Goal: Task Accomplishment & Management: Use online tool/utility

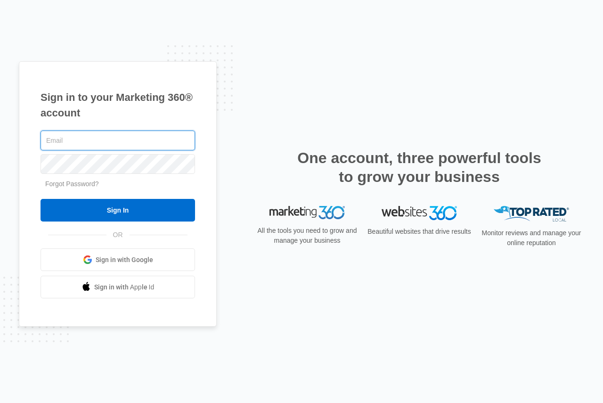
click at [87, 142] on input "text" at bounding box center [118, 140] width 154 height 20
type input "[EMAIL_ADDRESS][DOMAIN_NAME]"
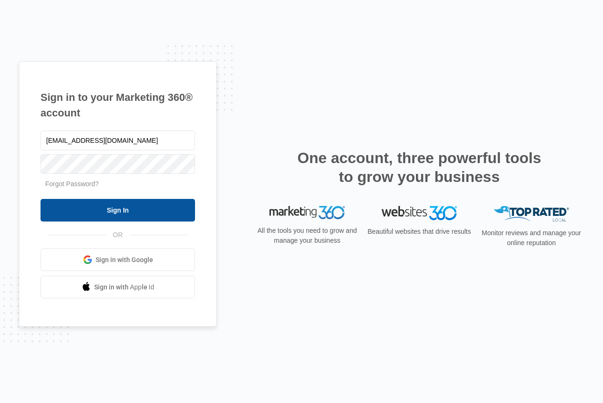
click at [109, 218] on input "Sign In" at bounding box center [118, 210] width 154 height 23
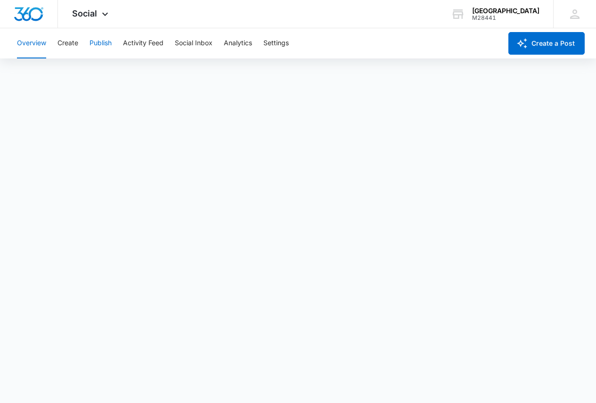
click at [109, 43] on button "Publish" at bounding box center [100, 43] width 22 height 30
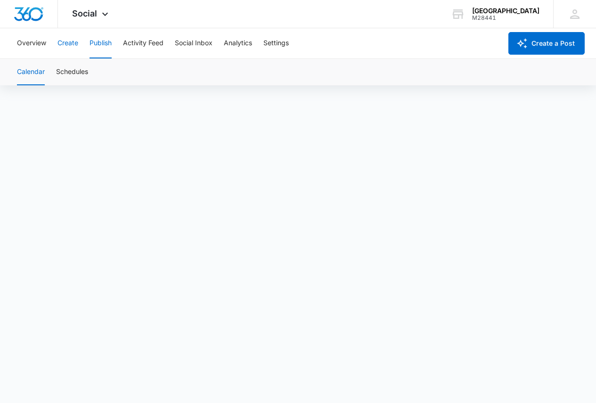
click at [73, 47] on button "Create" at bounding box center [67, 43] width 21 height 30
click at [100, 70] on button "Approvals" at bounding box center [92, 72] width 32 height 26
click at [54, 73] on button "Content Library" at bounding box center [41, 72] width 48 height 26
click at [93, 69] on button "Approvals" at bounding box center [92, 72] width 32 height 26
click at [52, 74] on button "Content Library" at bounding box center [41, 72] width 48 height 26
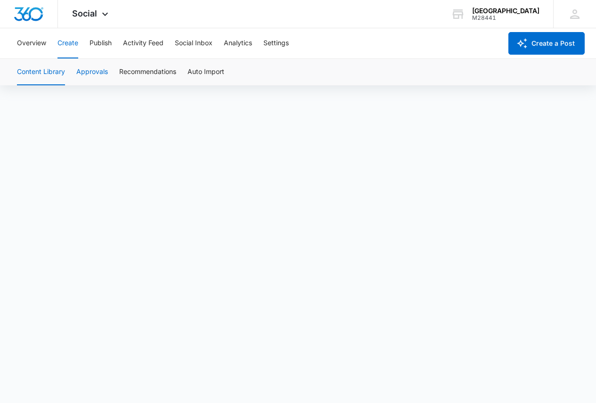
click at [80, 73] on button "Approvals" at bounding box center [92, 72] width 32 height 26
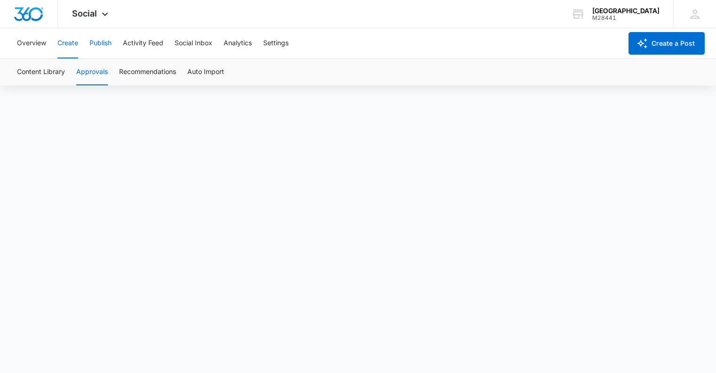
click at [93, 43] on button "Publish" at bounding box center [100, 43] width 22 height 30
